Goal: Check status: Check status

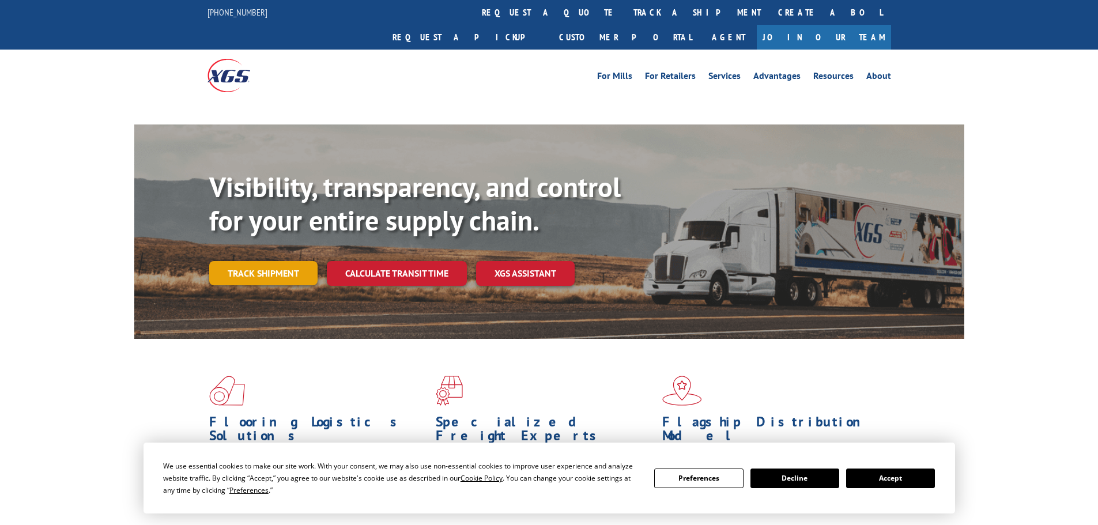
click at [291, 261] on link "Track shipment" at bounding box center [263, 273] width 108 height 24
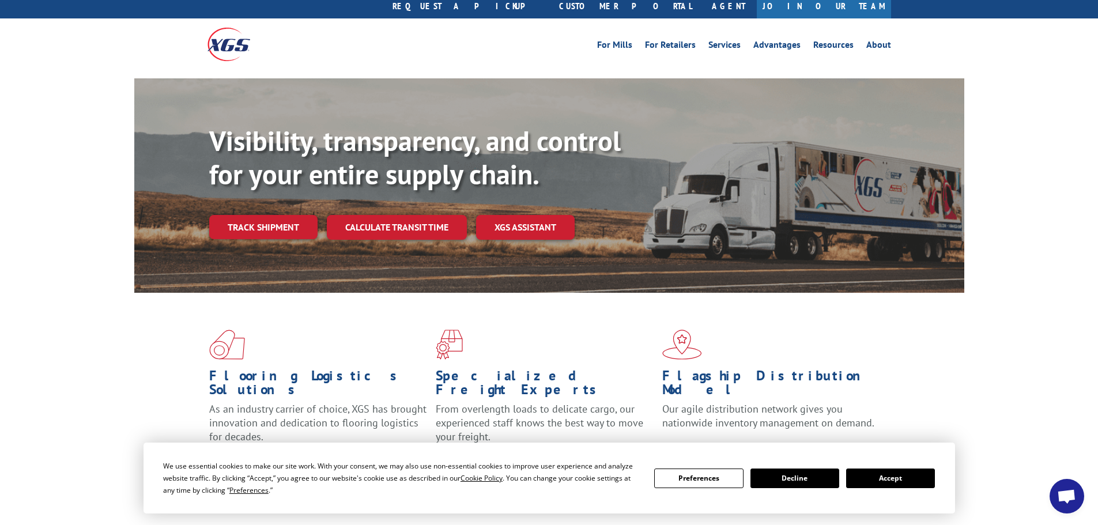
scroll to position [58, 0]
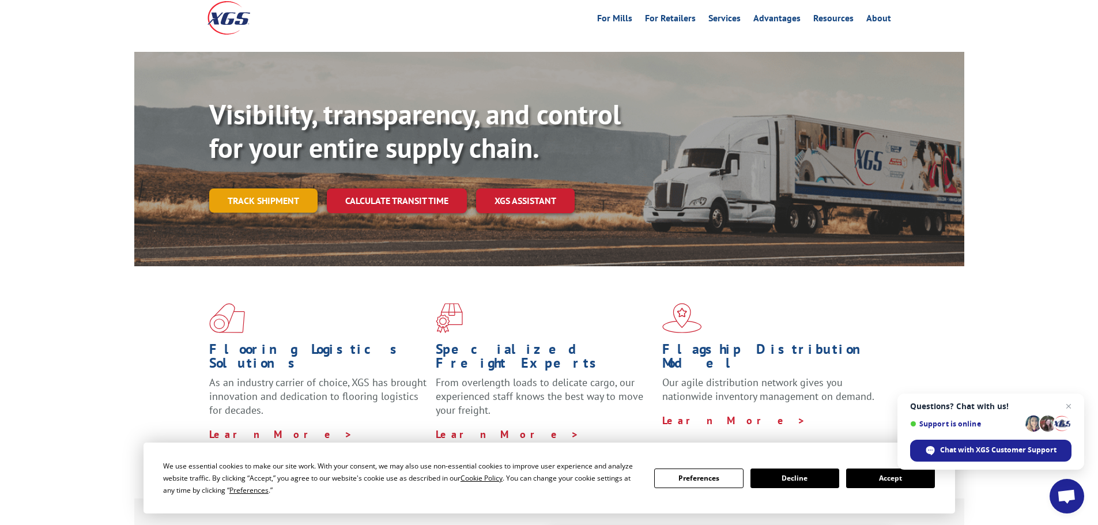
click at [285, 188] on link "Track shipment" at bounding box center [263, 200] width 108 height 24
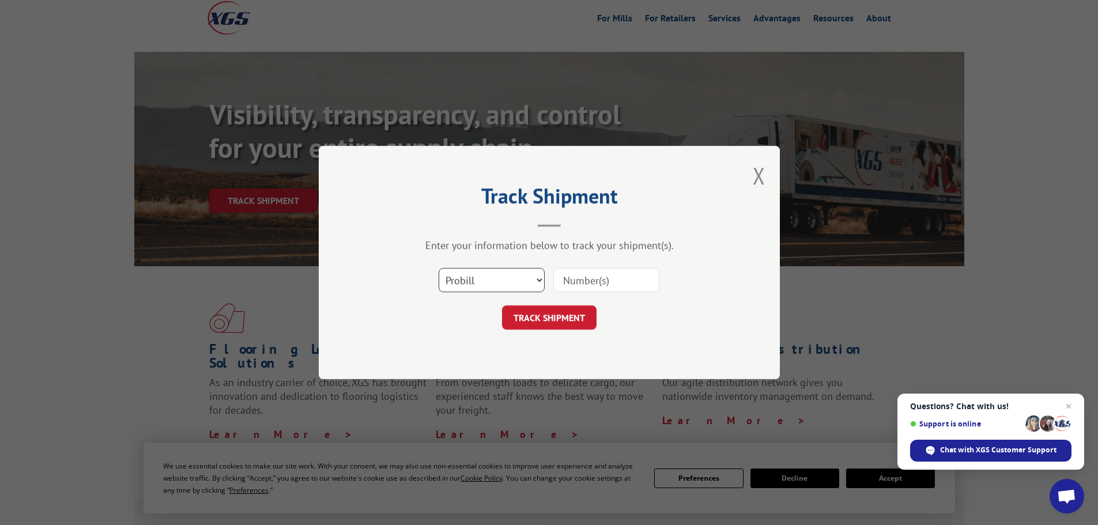
drag, startPoint x: 509, startPoint y: 278, endPoint x: 497, endPoint y: 289, distance: 16.3
click at [508, 278] on select "Select category... Probill BOL PO" at bounding box center [492, 280] width 106 height 24
click at [439, 268] on select "Select category... Probill BOL PO" at bounding box center [492, 280] width 106 height 24
click at [631, 279] on input at bounding box center [606, 280] width 106 height 24
paste input "17261985"
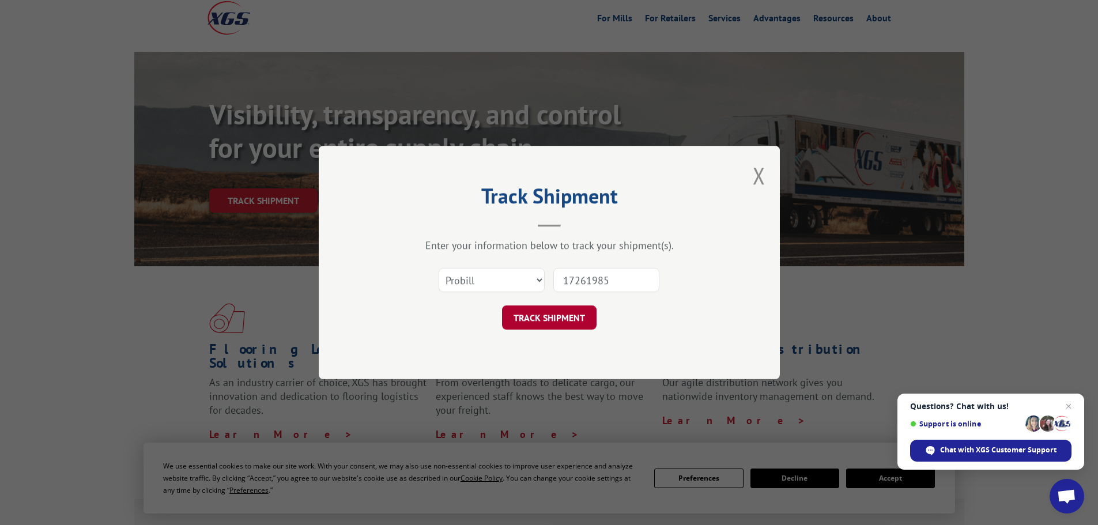
type input "17261985"
click at [583, 312] on button "TRACK SHIPMENT" at bounding box center [549, 317] width 95 height 24
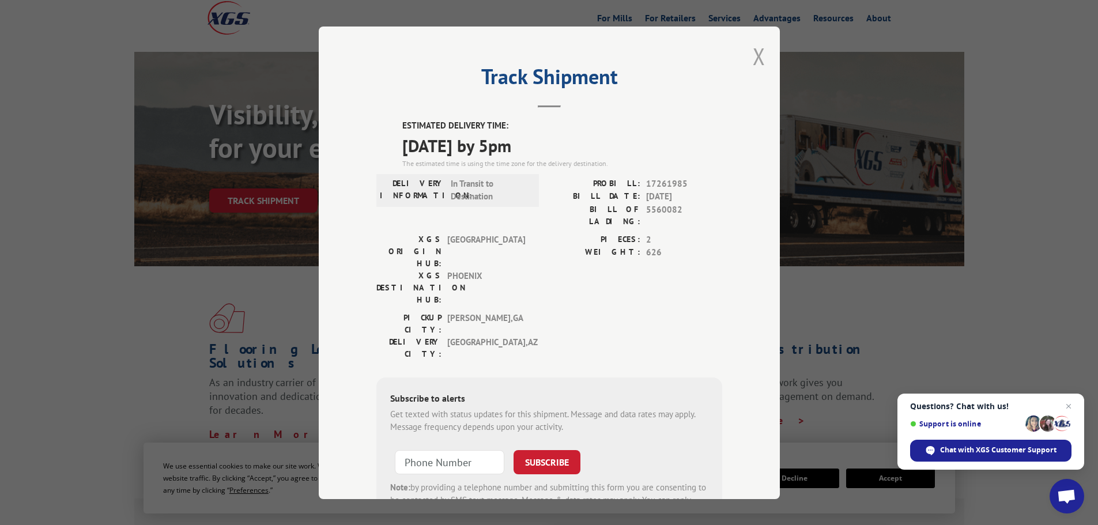
click at [759, 48] on button "Close modal" at bounding box center [759, 56] width 13 height 31
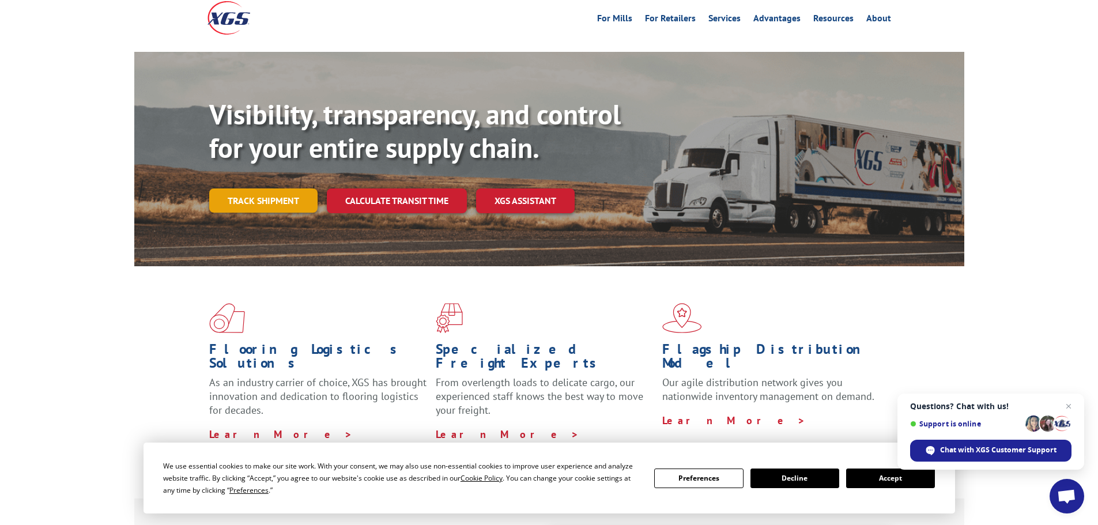
click at [277, 188] on link "Track shipment" at bounding box center [263, 200] width 108 height 24
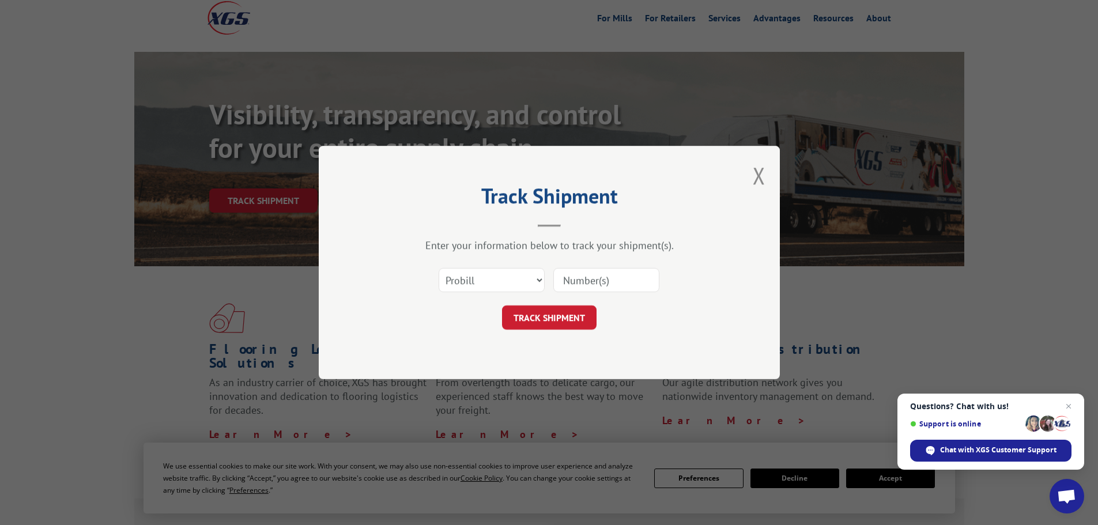
click at [584, 282] on input at bounding box center [606, 280] width 106 height 24
click at [478, 285] on select "Select category... Probill BOL PO" at bounding box center [492, 280] width 106 height 24
click at [588, 282] on input at bounding box center [606, 280] width 106 height 24
paste input "17261985"
type input "17261985"
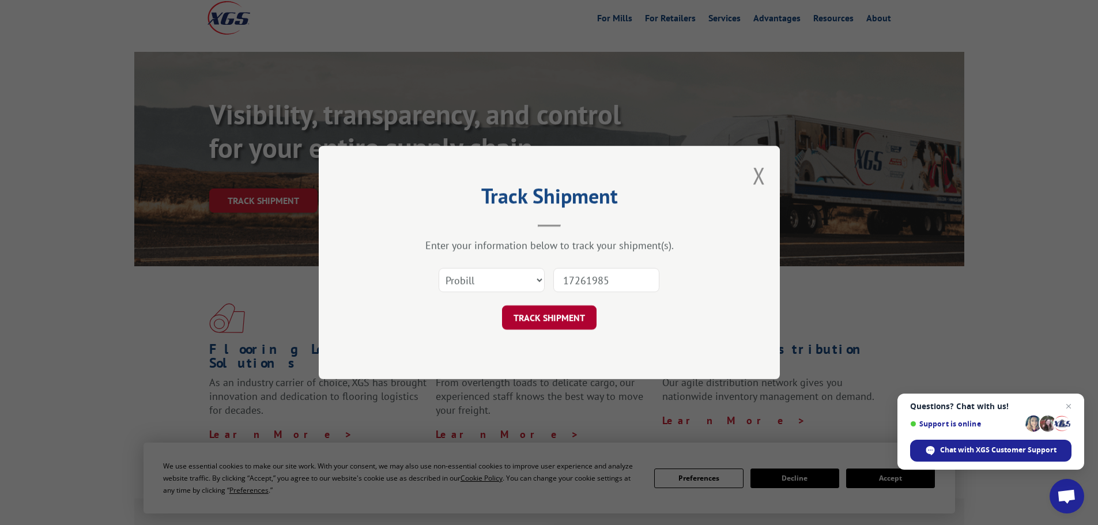
click at [578, 317] on button "TRACK SHIPMENT" at bounding box center [549, 317] width 95 height 24
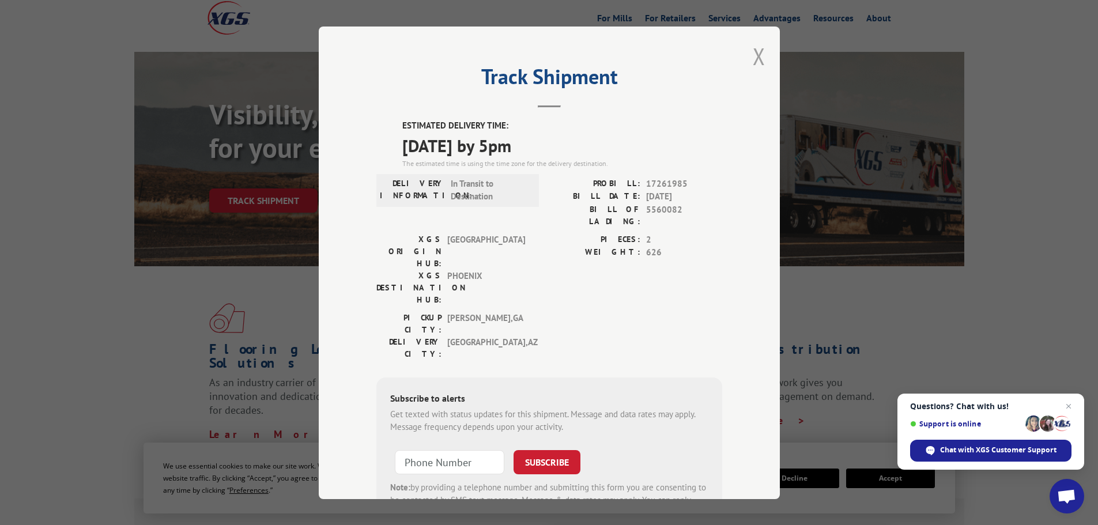
click at [754, 55] on button "Close modal" at bounding box center [759, 56] width 13 height 31
